Goal: Task Accomplishment & Management: Use online tool/utility

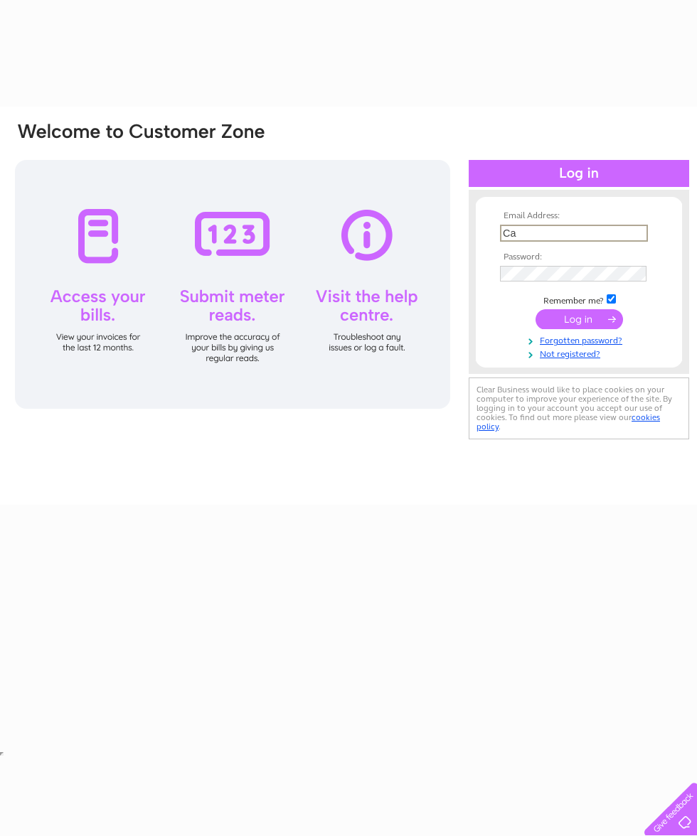
type input "C"
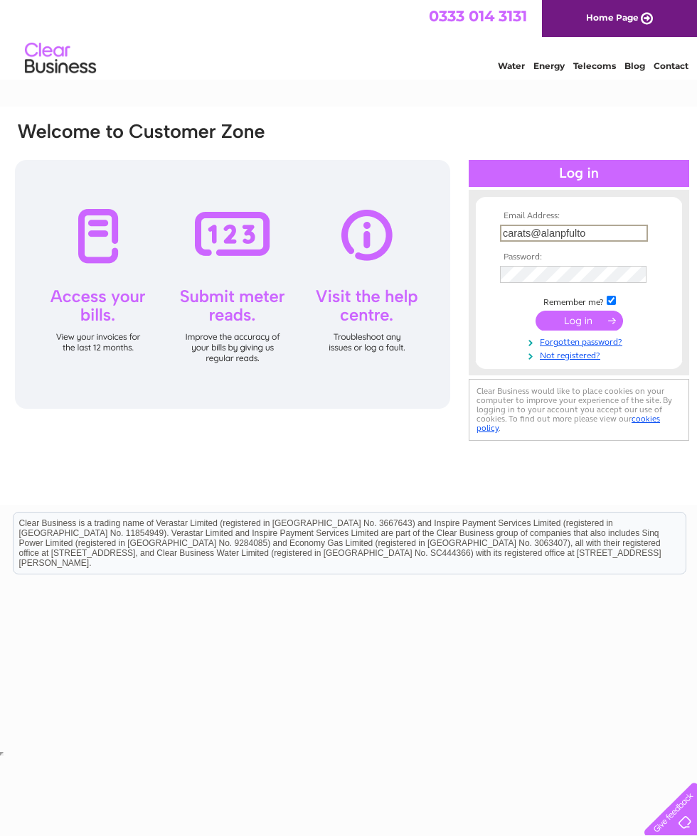
type input "carats@alanpfulton.com"
click at [590, 324] on input "submit" at bounding box center [578, 319] width 87 height 20
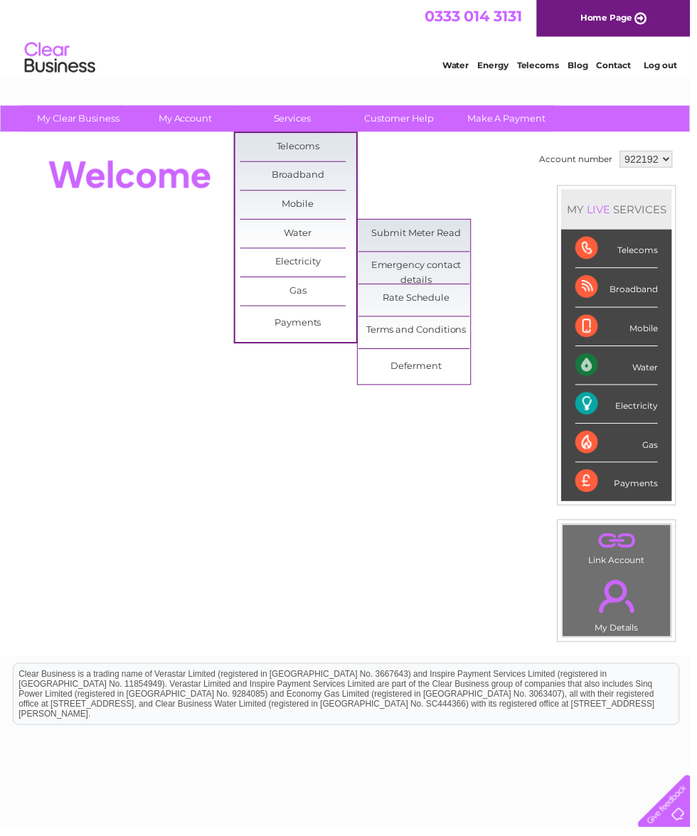
click at [458, 240] on link "Submit Meter Read" at bounding box center [420, 236] width 117 height 28
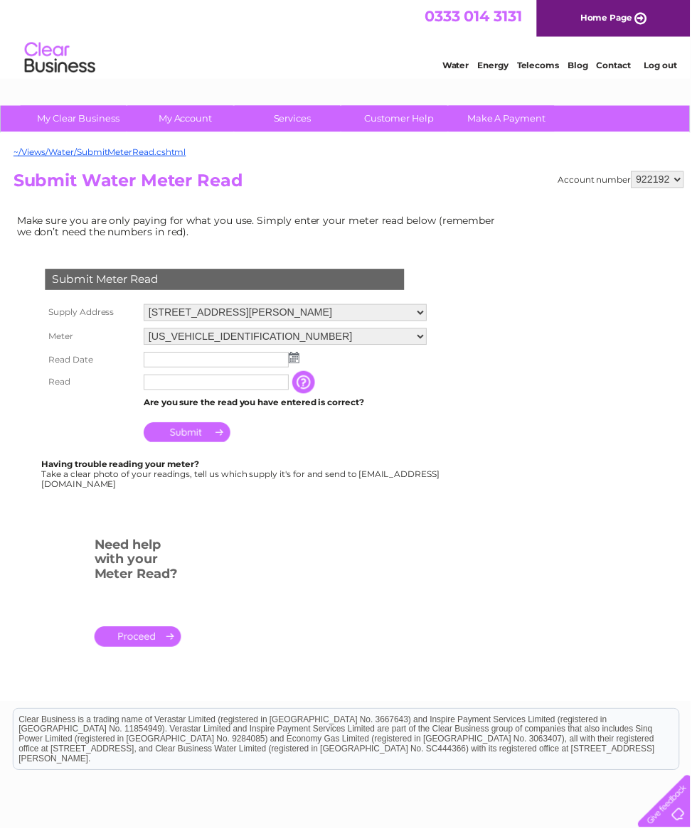
click at [277, 370] on input "text" at bounding box center [218, 363] width 146 height 16
click at [304, 364] on td at bounding box center [287, 364] width 293 height 24
click at [301, 367] on img at bounding box center [296, 360] width 11 height 11
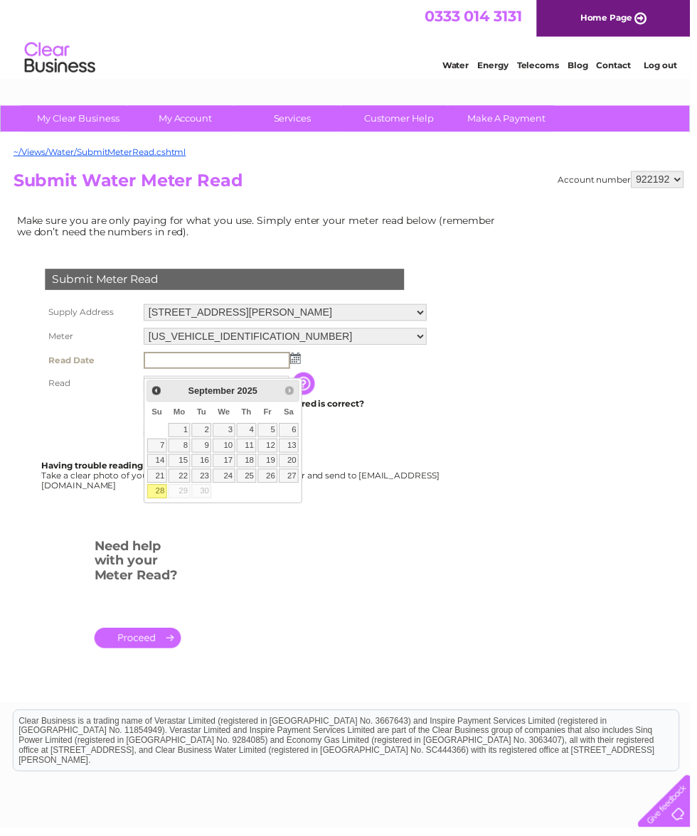
click at [161, 501] on link "28" at bounding box center [159, 496] width 20 height 14
type input "2025/09/28"
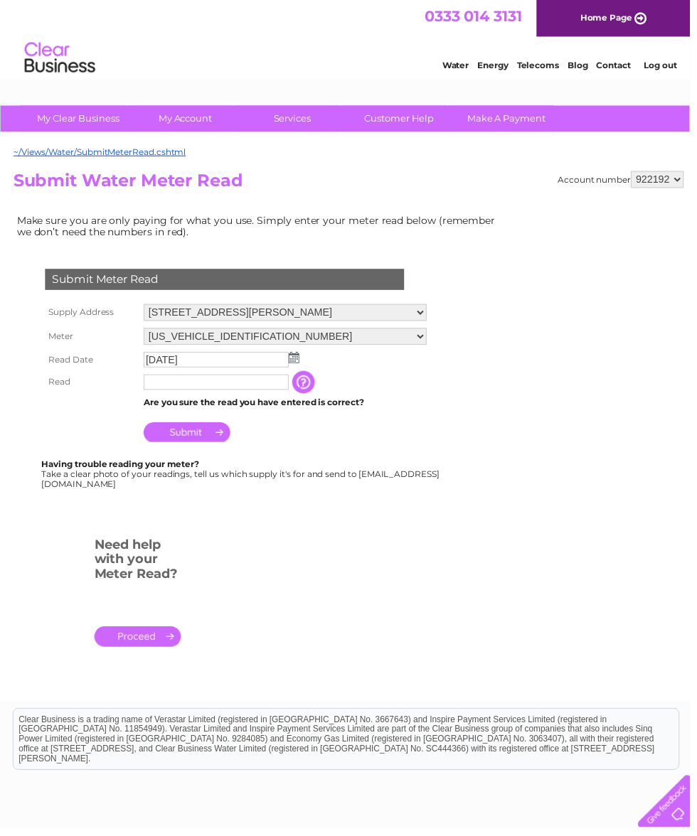
click at [177, 394] on input "text" at bounding box center [218, 386] width 146 height 16
type input "48"
click at [197, 451] on td "Submit" at bounding box center [288, 434] width 294 height 34
click at [193, 446] on input "Submit" at bounding box center [188, 437] width 87 height 20
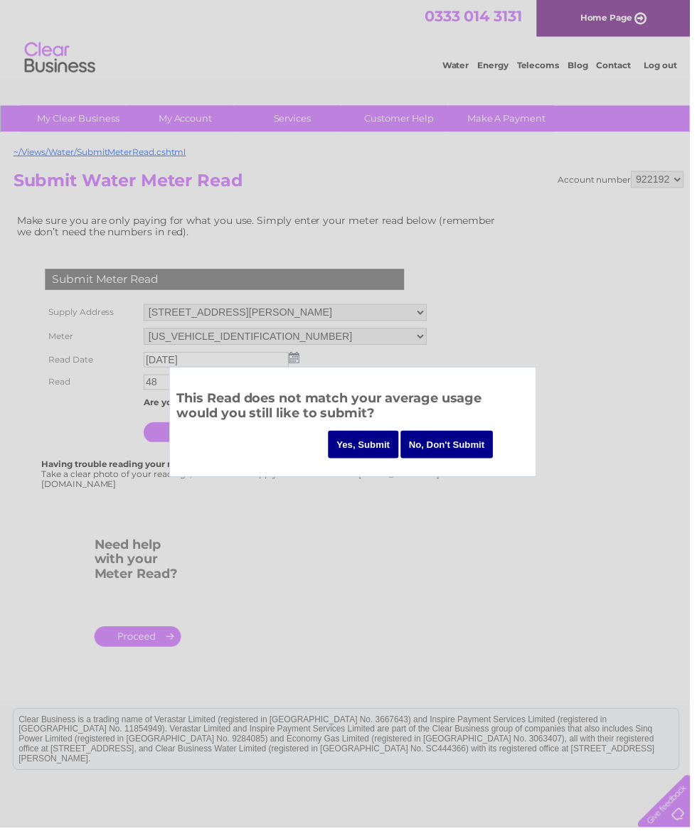
click at [365, 446] on input "Yes, Submit" at bounding box center [366, 449] width 71 height 28
